Goal: Ask a question

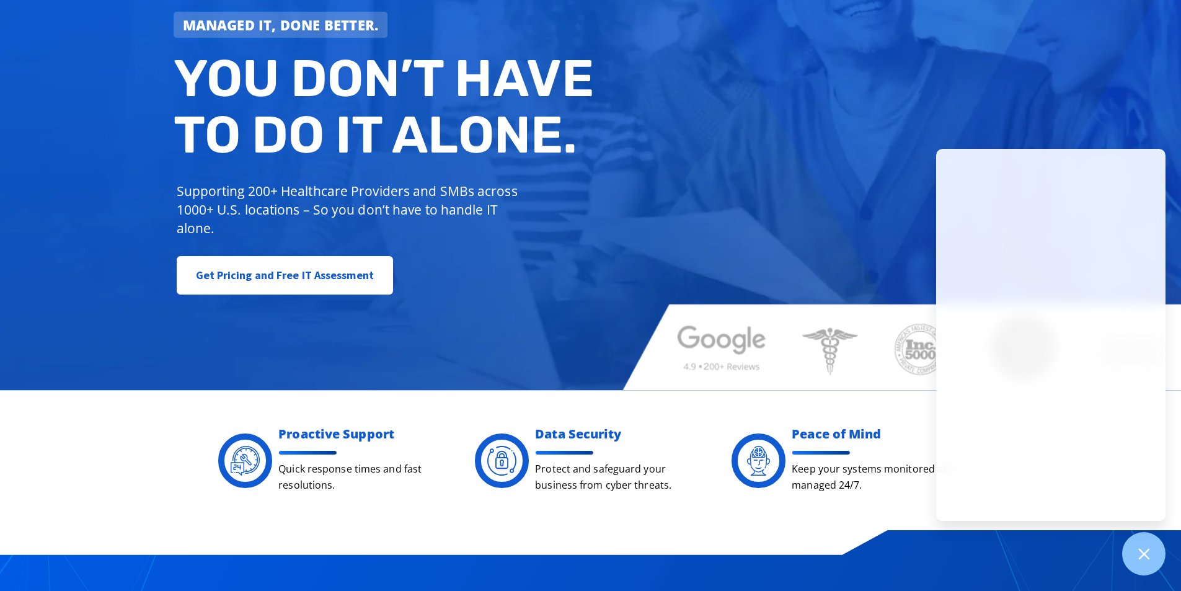
scroll to position [248, 0]
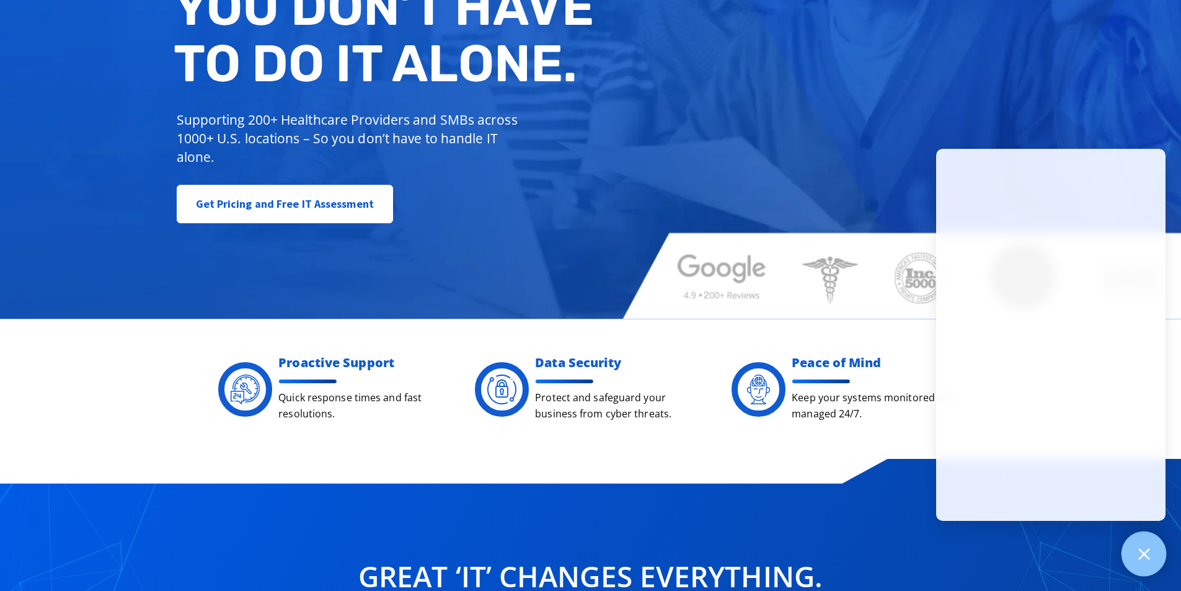
click at [1132, 546] on div at bounding box center [1144, 553] width 45 height 45
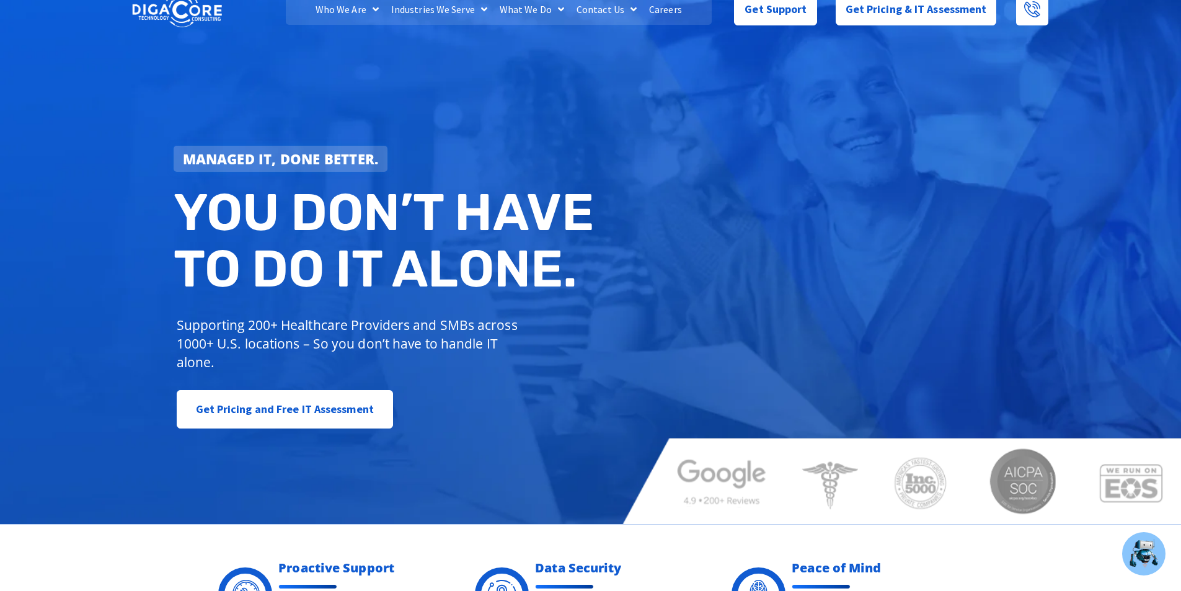
scroll to position [0, 0]
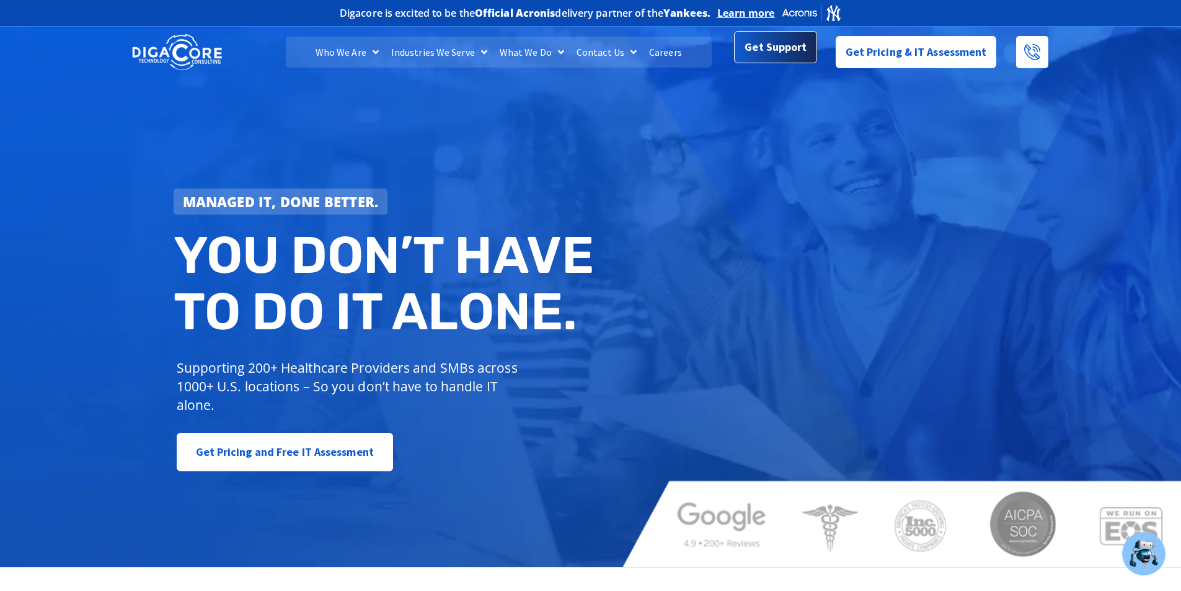
click at [789, 52] on span "Get Support" at bounding box center [776, 47] width 62 height 25
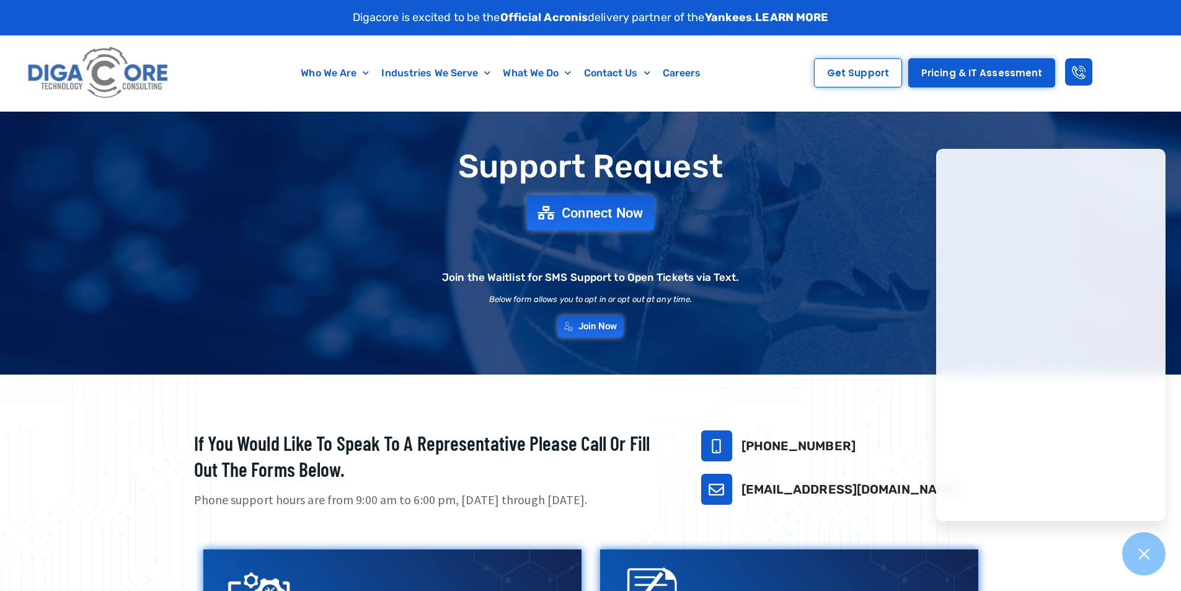
click at [583, 212] on span "Connect Now" at bounding box center [603, 213] width 82 height 14
